Goal: Use online tool/utility: Utilize a website feature to perform a specific function

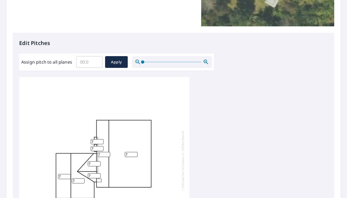
scroll to position [130, 0]
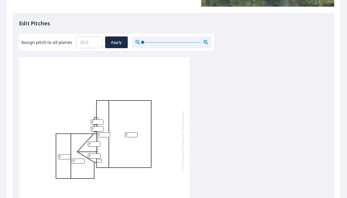
click at [87, 45] on input "Assign pitch to all planes" at bounding box center [89, 42] width 26 height 15
type input "7"
click at [118, 42] on span "Apply" at bounding box center [116, 42] width 14 height 7
click at [96, 122] on input "7" at bounding box center [97, 121] width 13 height 5
type input "10"
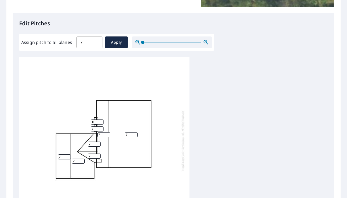
click at [94, 129] on input "7" at bounding box center [97, 128] width 13 height 5
type input "10"
click at [120, 39] on span "Apply" at bounding box center [116, 42] width 14 height 7
type input "7"
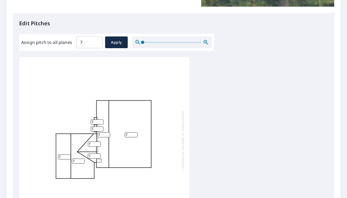
click at [95, 123] on input "7" at bounding box center [97, 121] width 13 height 5
type input "10"
click at [96, 130] on input "7" at bounding box center [97, 128] width 13 height 5
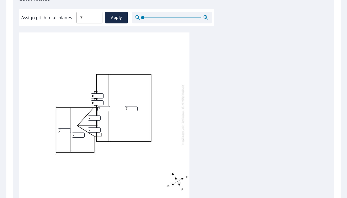
scroll to position [223, 0]
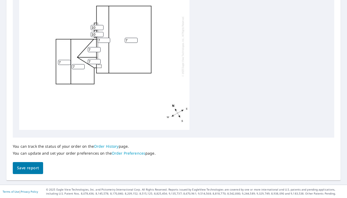
type input "10"
click at [26, 170] on span "Save report" at bounding box center [28, 168] width 22 height 7
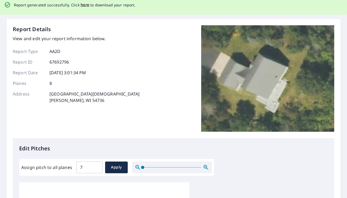
scroll to position [1, 0]
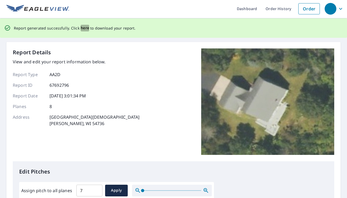
click at [83, 28] on span "here" at bounding box center [85, 28] width 9 height 7
